Goal: Go to known website: Access a specific website the user already knows

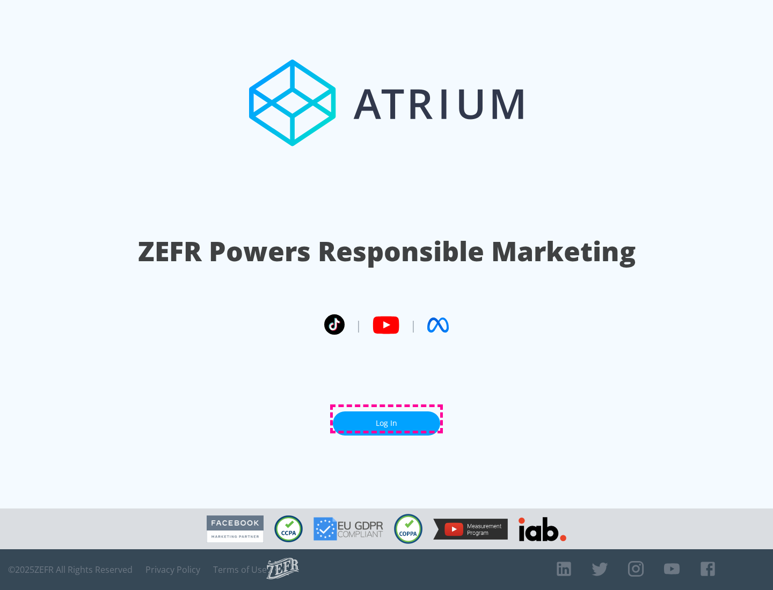
click at [386, 419] on link "Log In" at bounding box center [386, 424] width 107 height 24
